Goal: Task Accomplishment & Management: Use online tool/utility

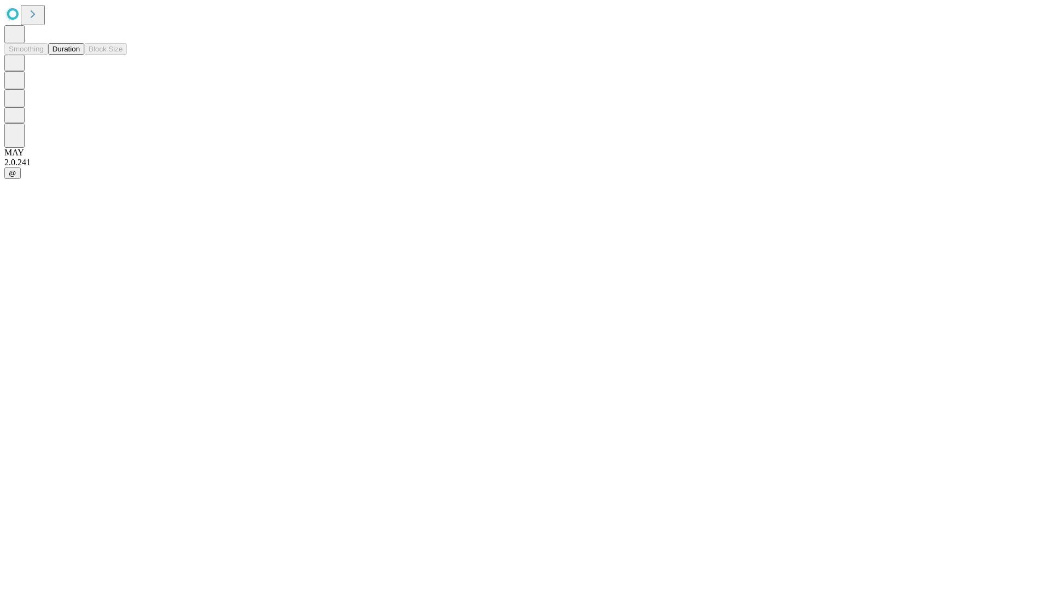
click at [80, 55] on button "Duration" at bounding box center [66, 48] width 36 height 11
click at [123, 255] on input "text" at bounding box center [84, 260] width 78 height 11
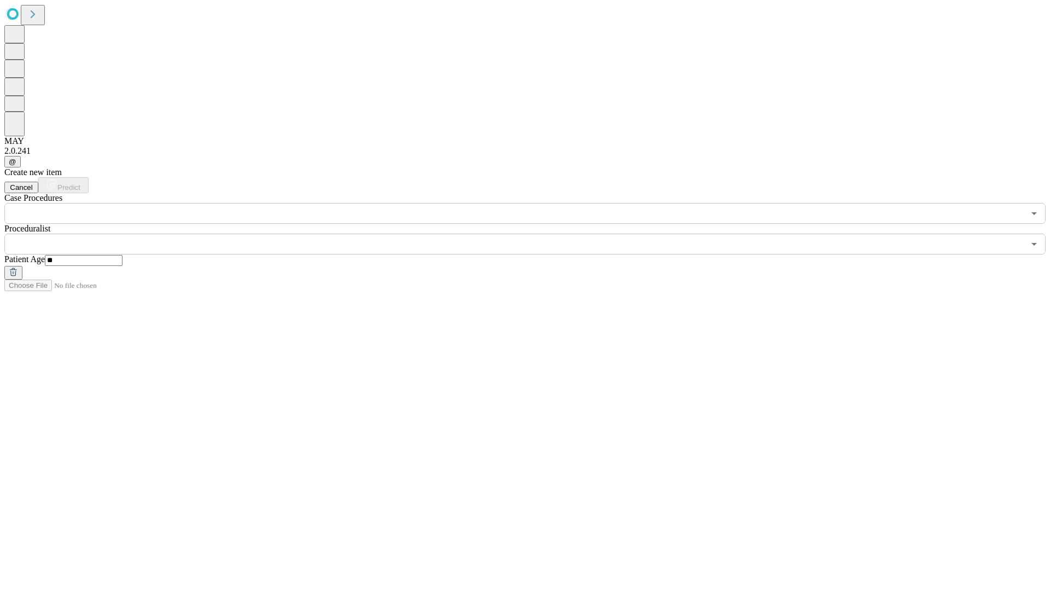
type input "**"
click at [533, 234] on input "text" at bounding box center [514, 244] width 1020 height 21
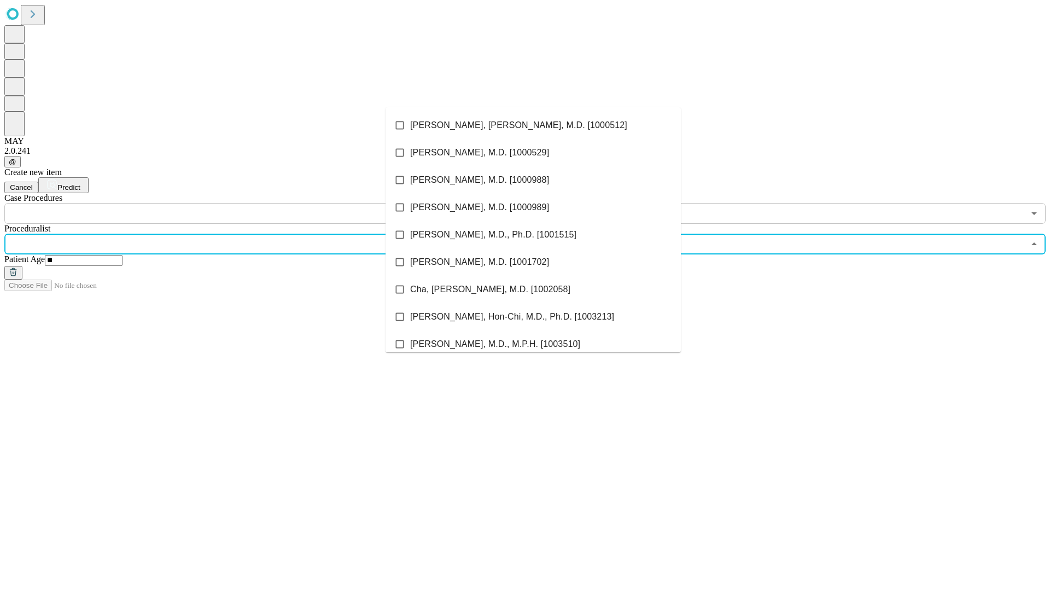
click at [533, 125] on li "[PERSON_NAME], [PERSON_NAME], M.D. [1000512]" at bounding box center [533, 125] width 295 height 27
click at [230, 203] on input "text" at bounding box center [514, 213] width 1020 height 21
